Goal: Navigation & Orientation: Find specific page/section

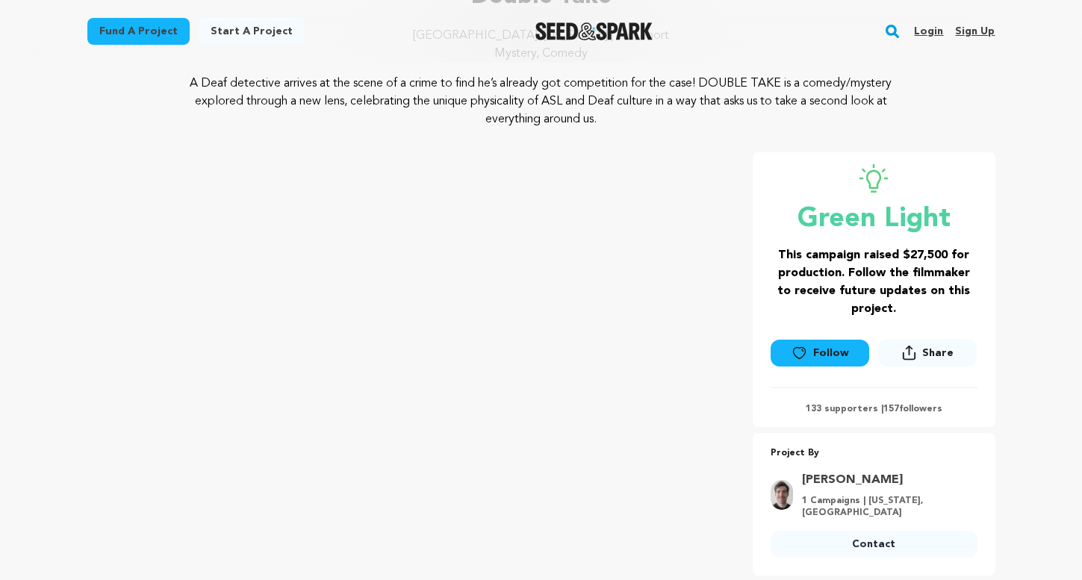
scroll to position [146, 0]
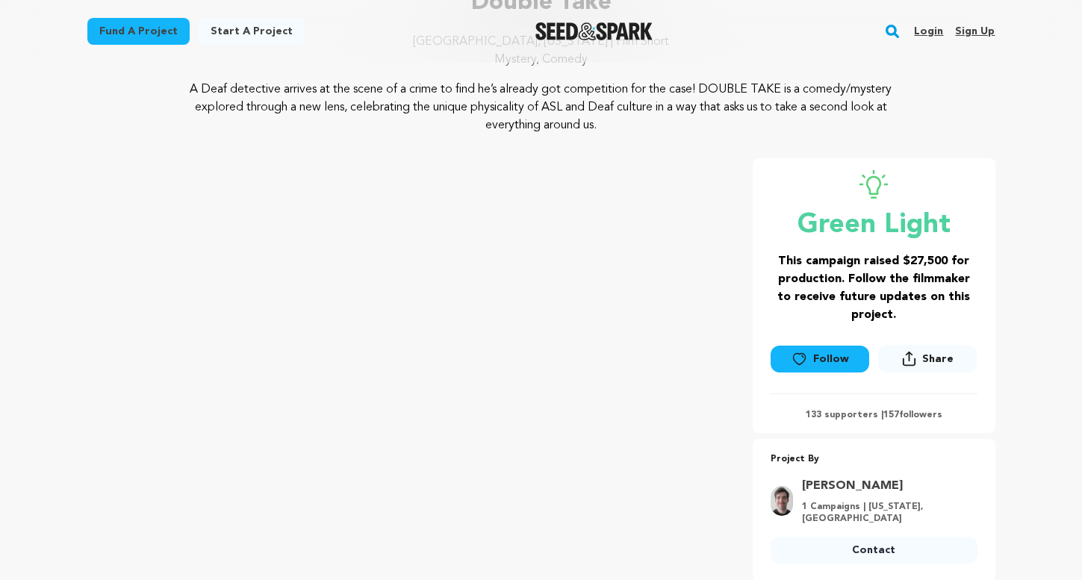
click at [929, 34] on link "Login" at bounding box center [928, 31] width 29 height 24
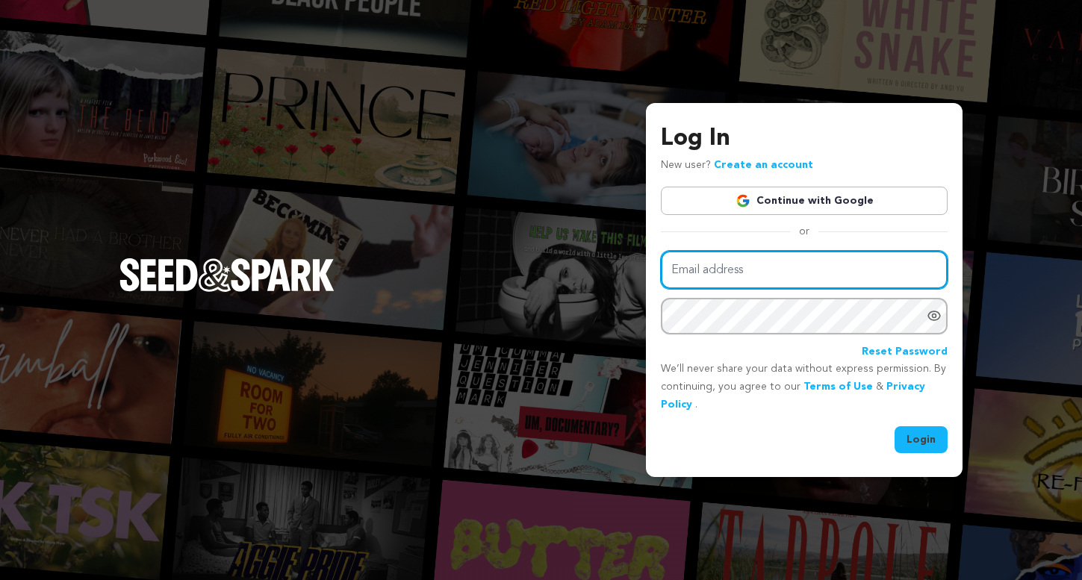
click at [712, 275] on input "Email address" at bounding box center [804, 270] width 287 height 38
type input "adansereau08@gmail.com"
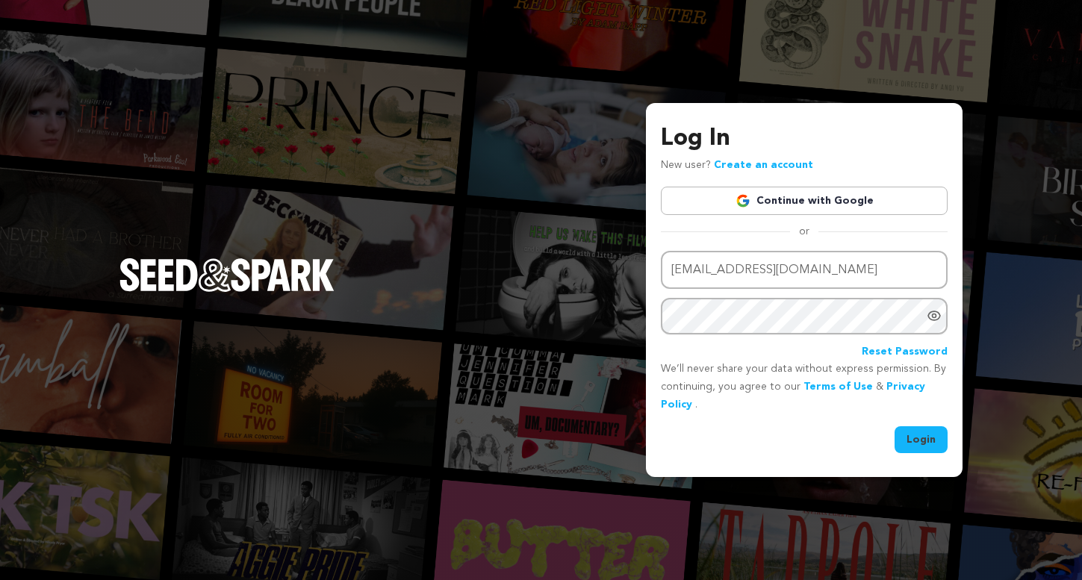
click at [928, 434] on button "Login" at bounding box center [921, 440] width 53 height 27
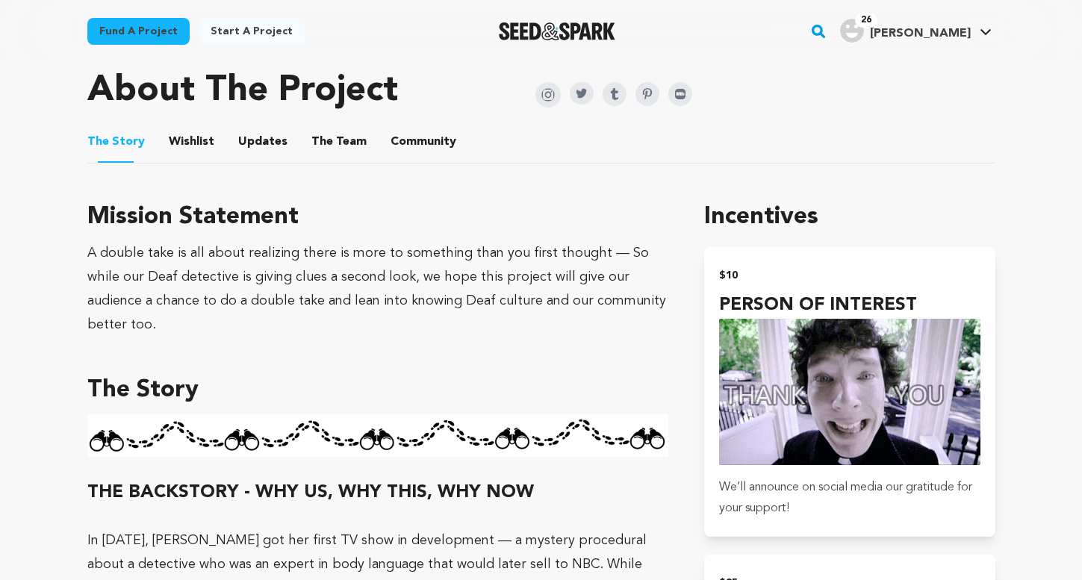
scroll to position [779, 0]
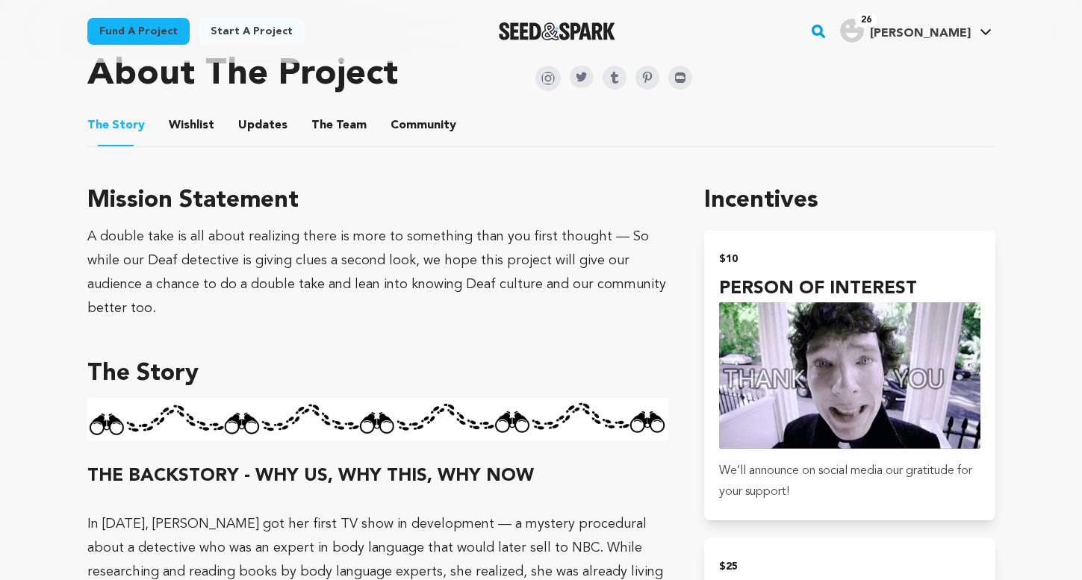
click at [346, 124] on button "The Team" at bounding box center [339, 129] width 36 height 36
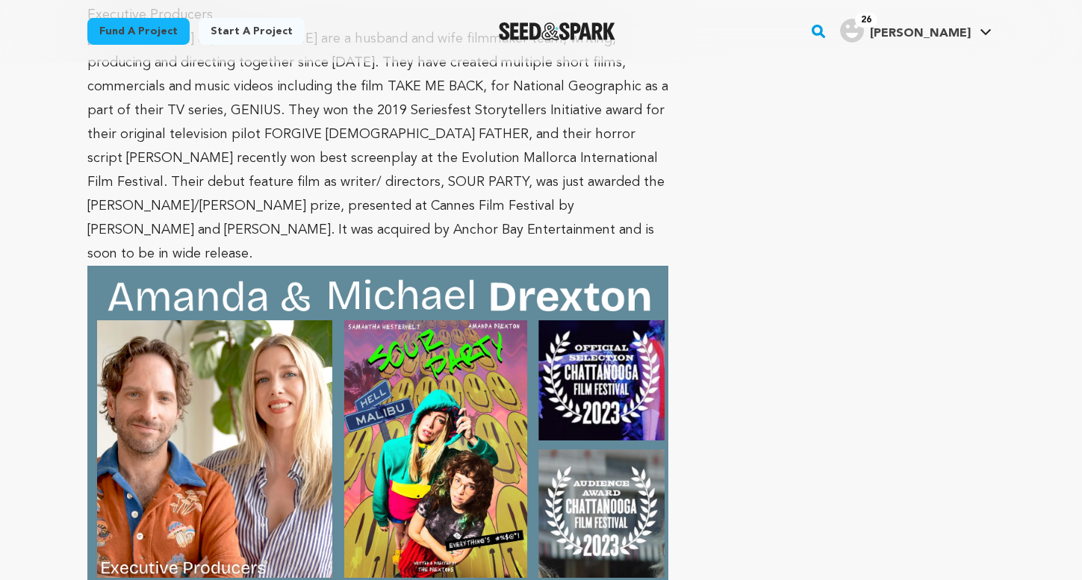
scroll to position [2429, 0]
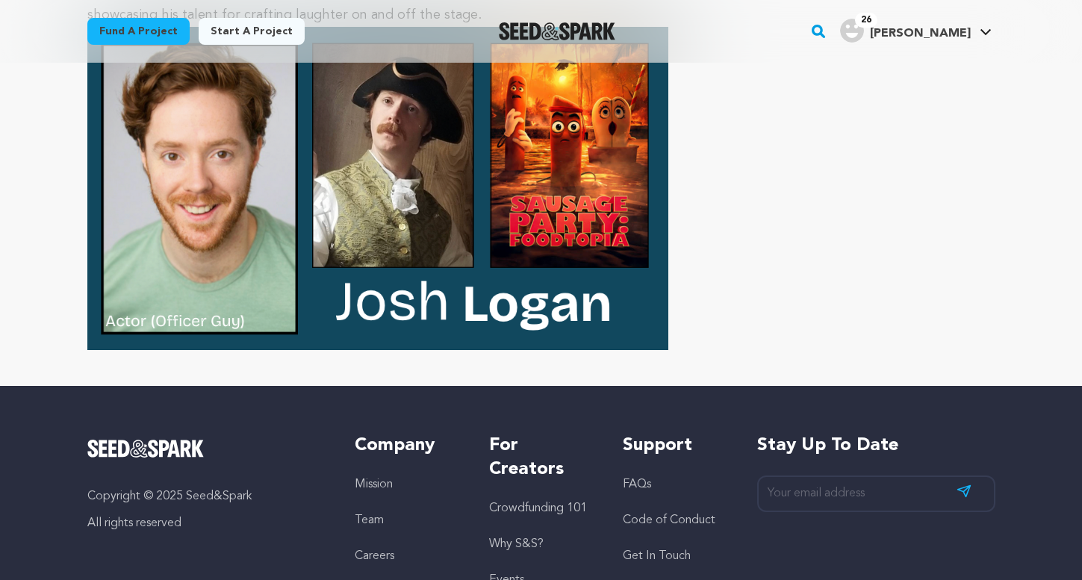
scroll to position [5161, 0]
